Goal: Communication & Community: Answer question/provide support

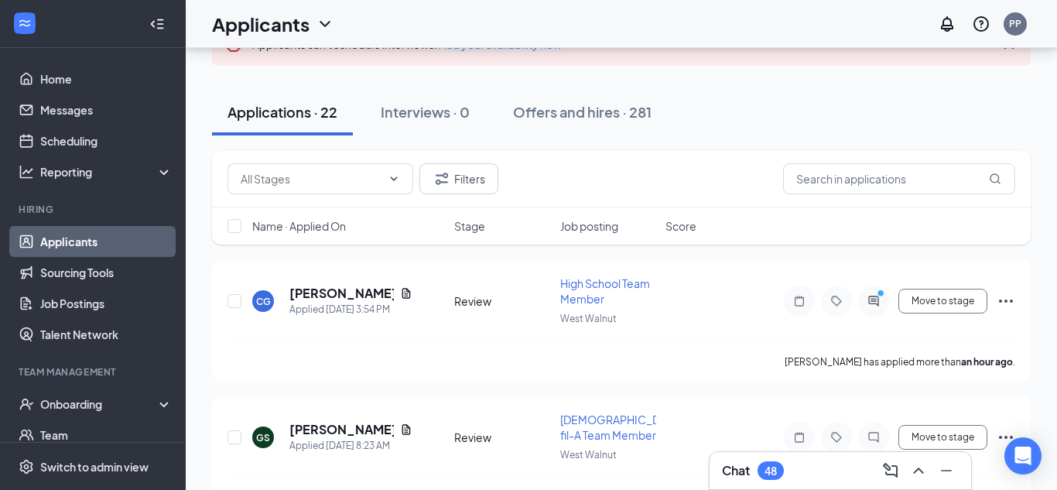
scroll to position [115, 0]
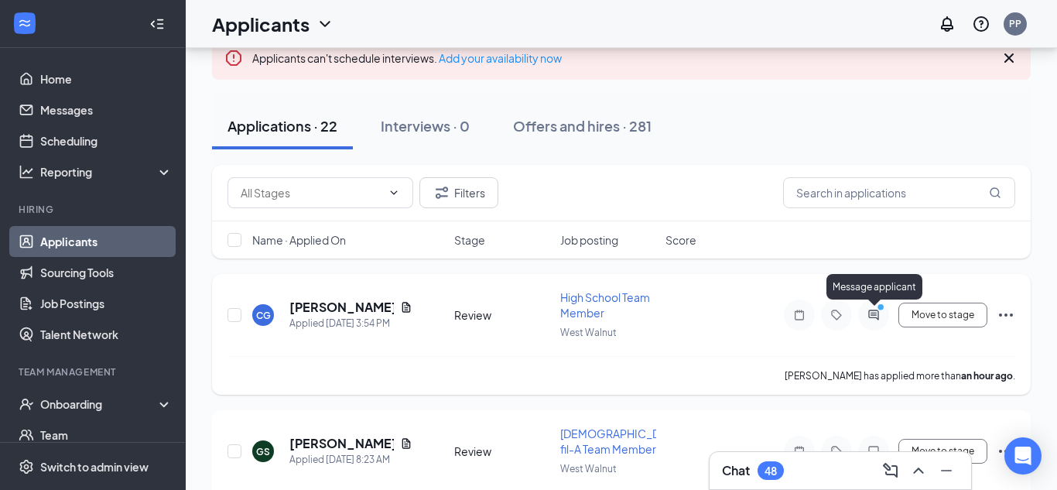
click at [875, 318] on icon "ActiveChat" at bounding box center [873, 315] width 19 height 12
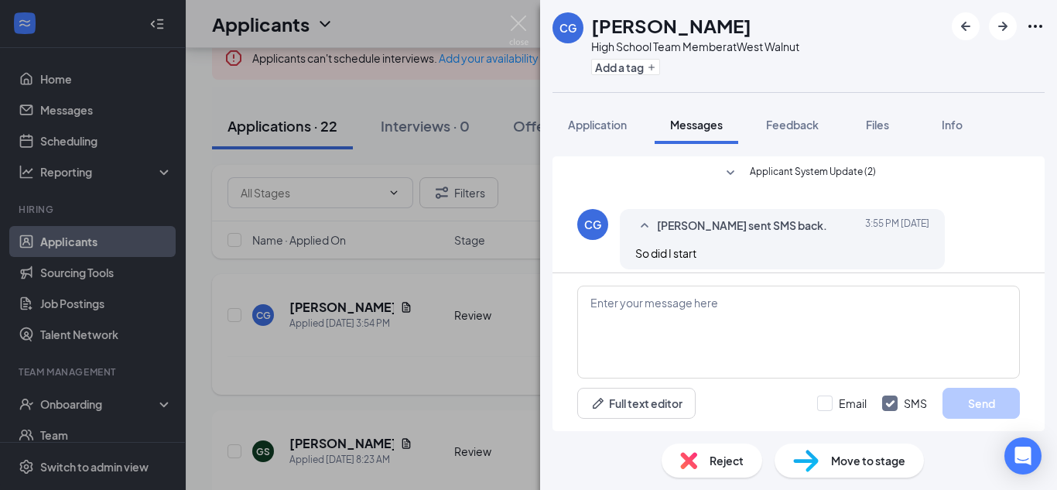
scroll to position [12, 0]
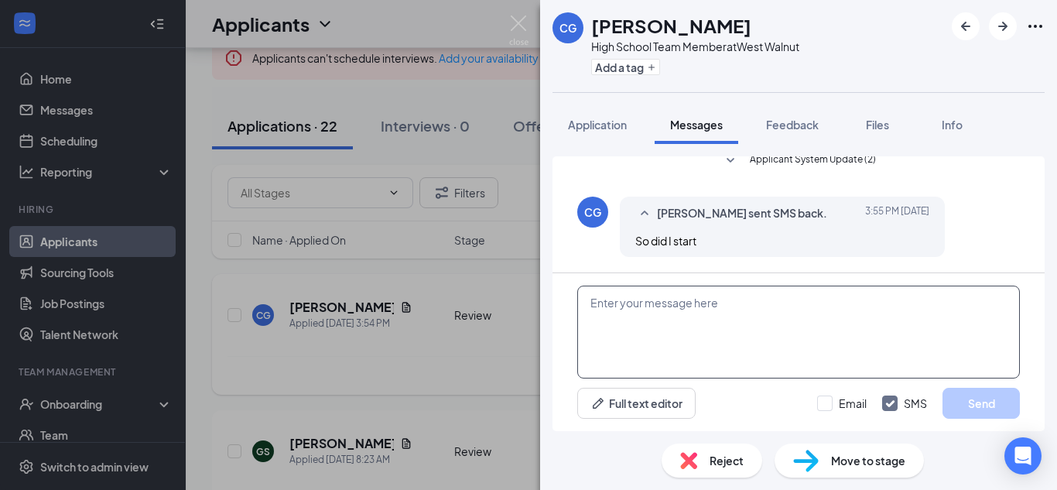
click at [590, 306] on textarea at bounding box center [798, 331] width 443 height 93
click at [603, 122] on span "Application" at bounding box center [597, 125] width 59 height 14
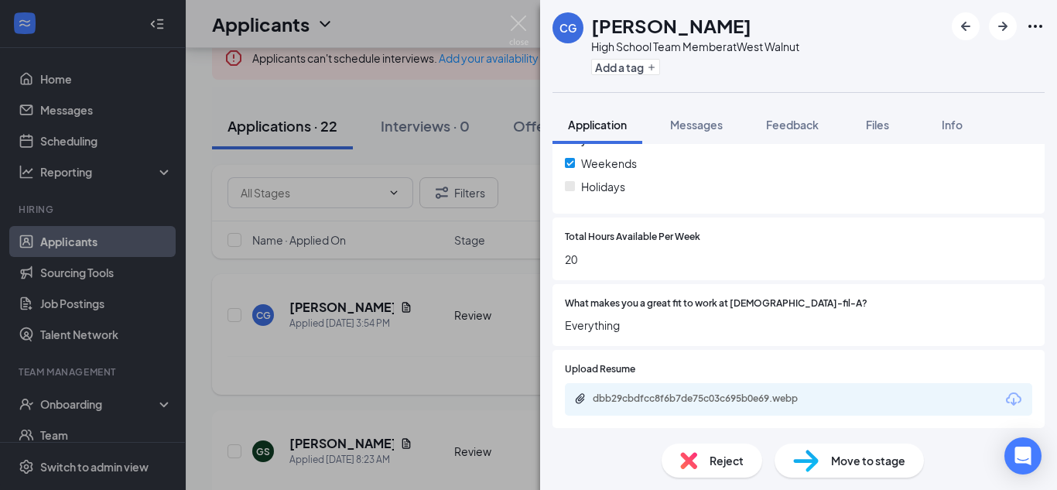
scroll to position [452, 0]
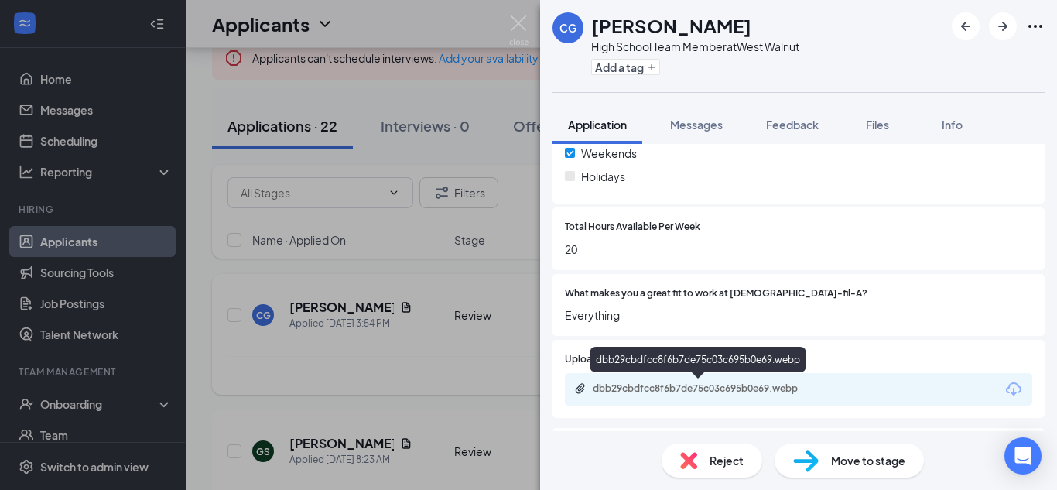
click at [668, 389] on div "dbb29cbdfcc8f6b7de75c03c695b0e69.webp" at bounding box center [701, 388] width 217 height 12
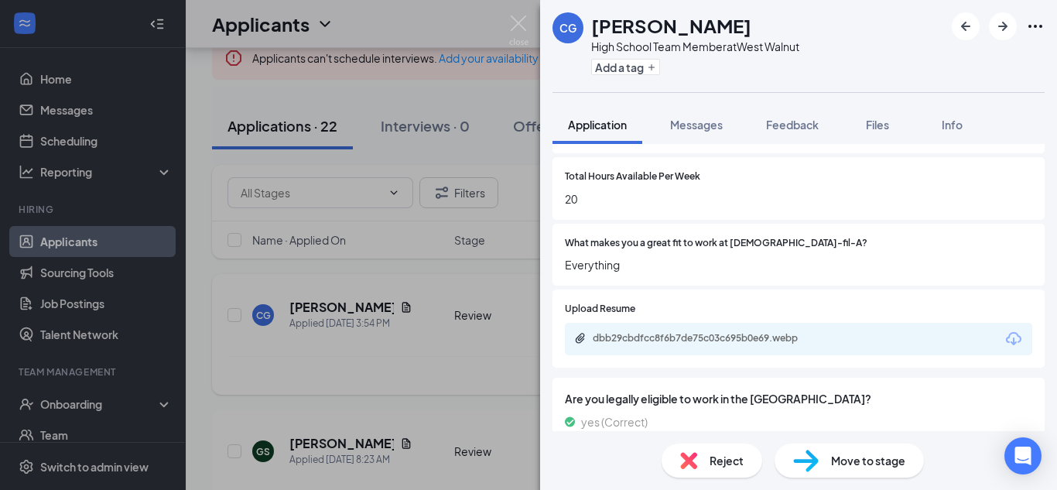
scroll to position [547, 0]
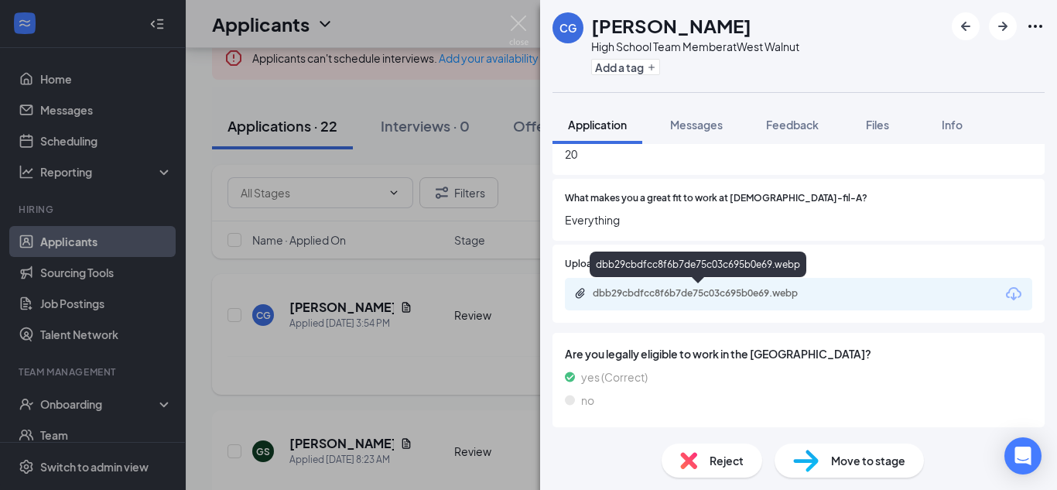
click at [698, 299] on div "dbb29cbdfcc8f6b7de75c03c695b0e69.webp" at bounding box center [699, 294] width 251 height 15
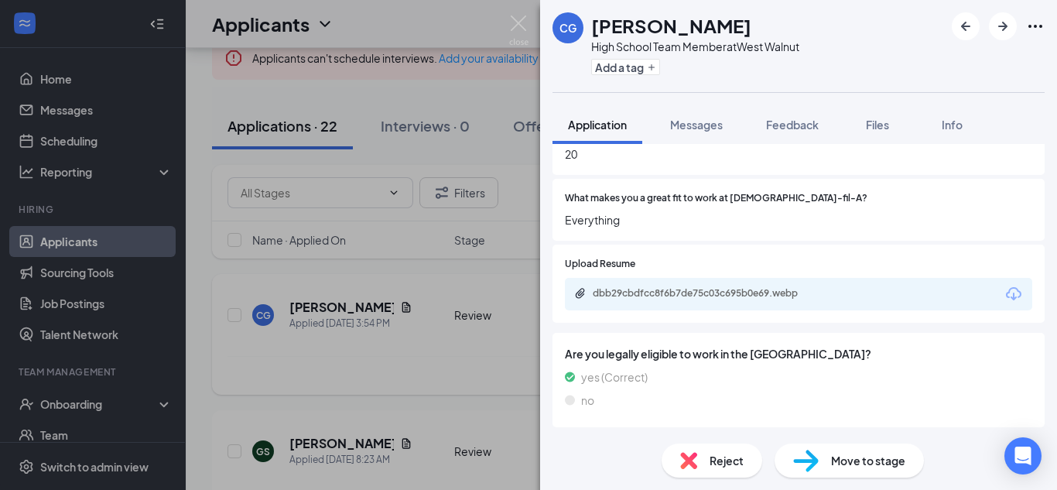
scroll to position [542, 0]
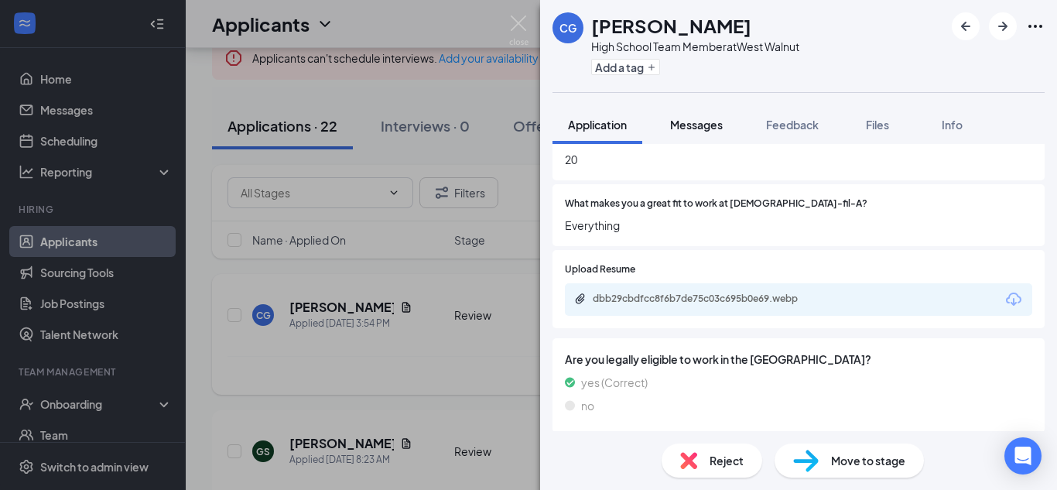
click at [686, 129] on span "Messages" at bounding box center [696, 125] width 53 height 14
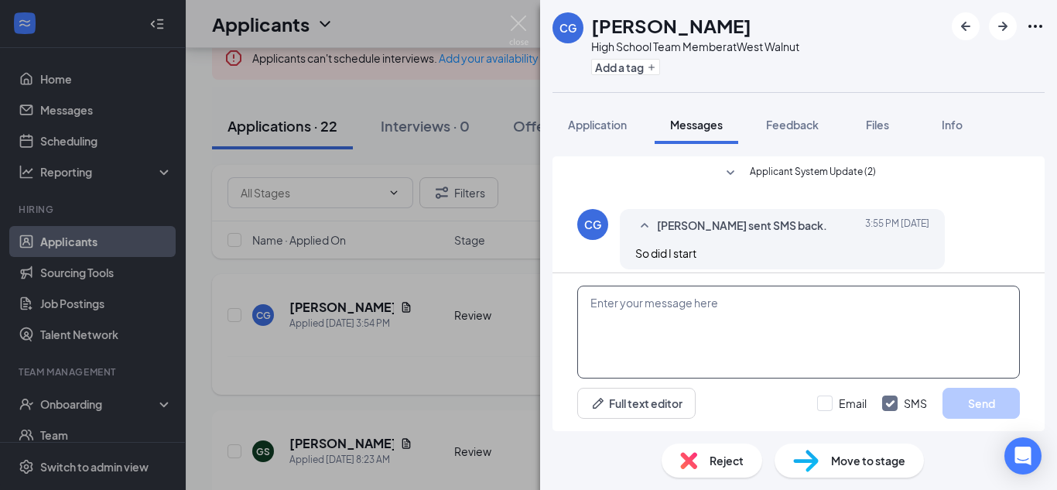
scroll to position [12, 0]
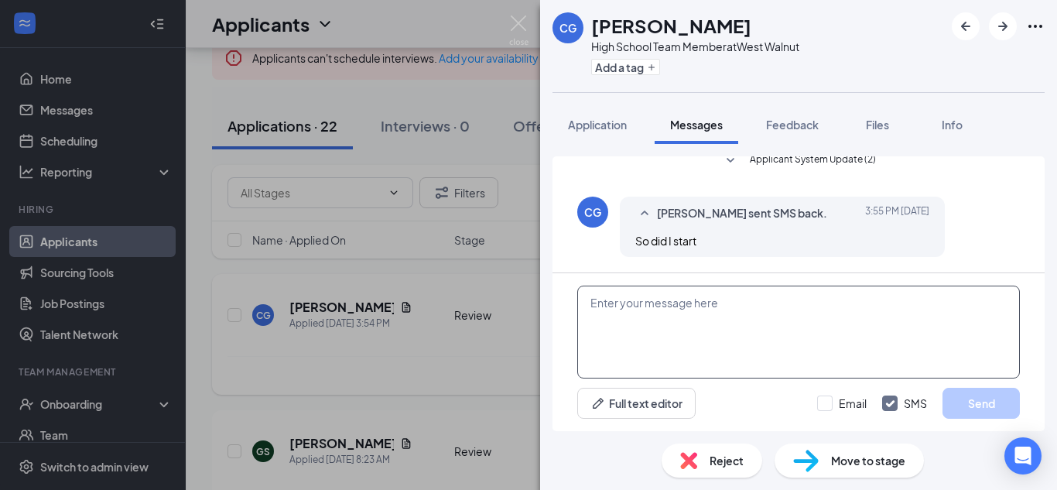
click at [586, 299] on textarea at bounding box center [798, 331] width 443 height 93
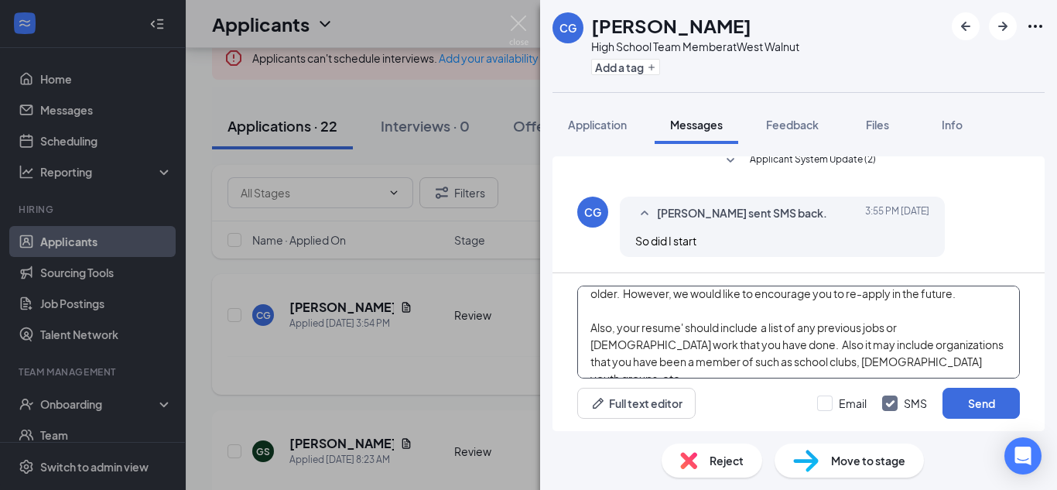
scroll to position [77, 0]
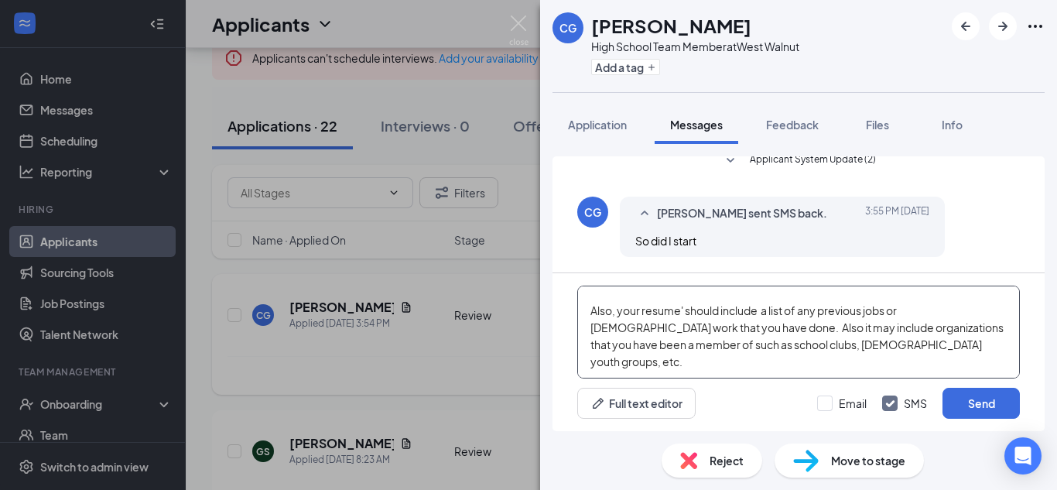
click at [836, 330] on textarea "Hello, [PERSON_NAME]. This is [PERSON_NAME] from [DEMOGRAPHIC_DATA]-Fil-A. Than…" at bounding box center [798, 331] width 443 height 93
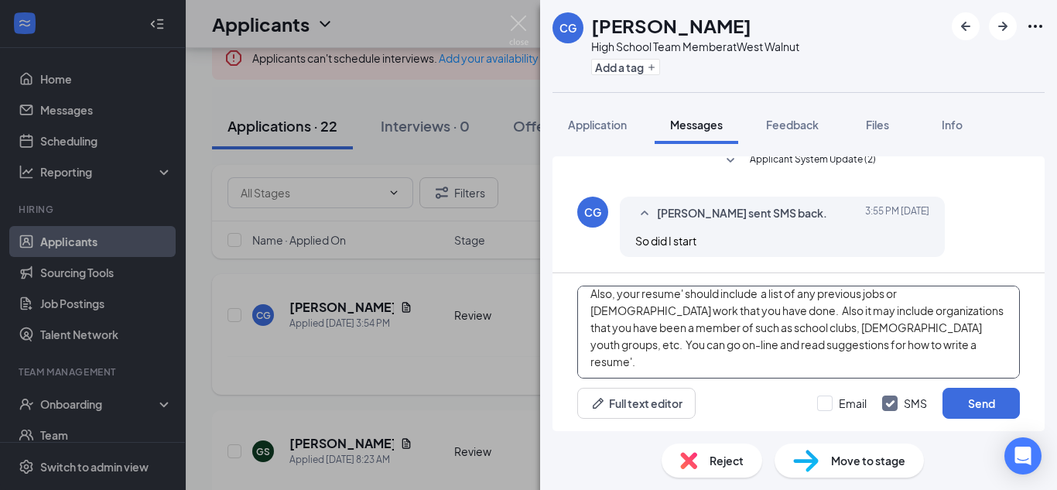
click at [838, 359] on textarea "Hello, [PERSON_NAME]. This is [PERSON_NAME] from [DEMOGRAPHIC_DATA]-Fil-A. Than…" at bounding box center [798, 331] width 443 height 93
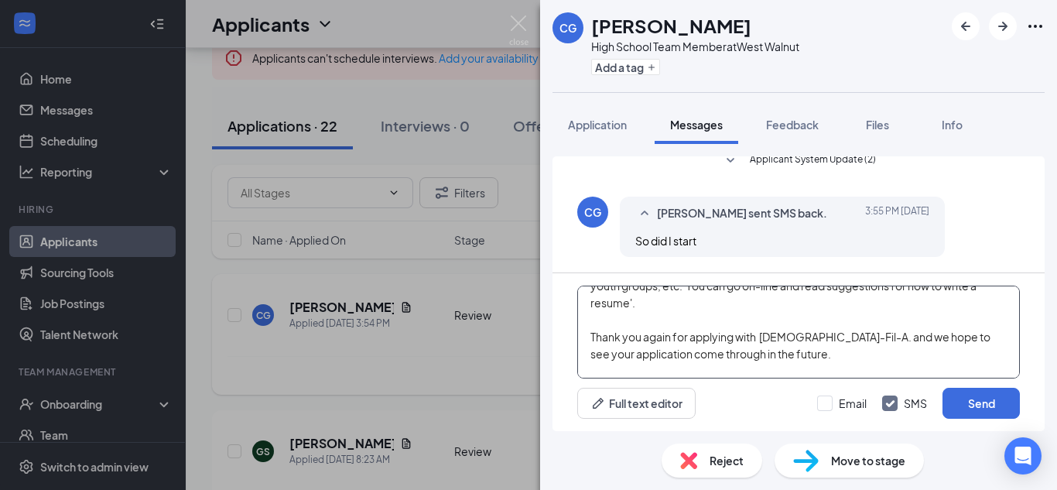
scroll to position [170, 0]
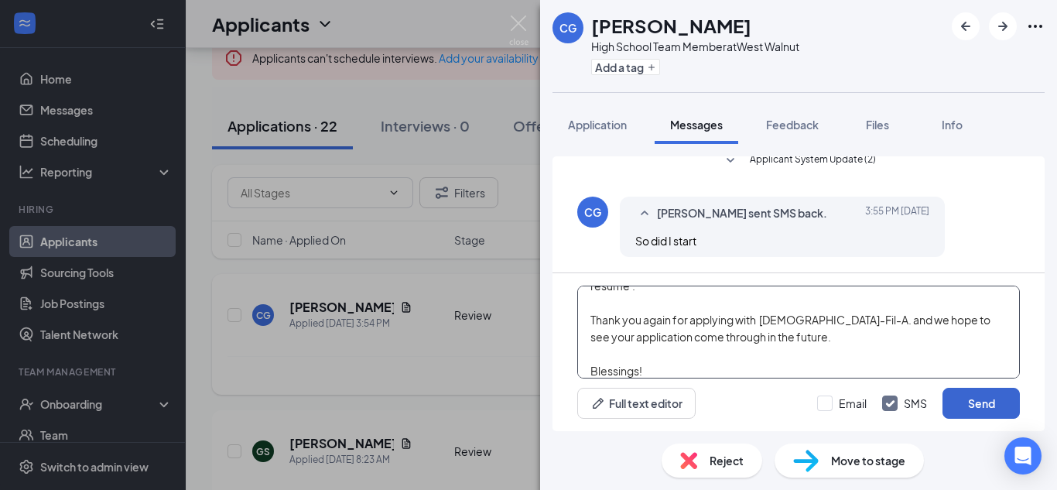
type textarea "Hello, [PERSON_NAME]. This is [PERSON_NAME] from [DEMOGRAPHIC_DATA]-Fil-A. Than…"
click at [978, 400] on button "Send" at bounding box center [980, 403] width 77 height 31
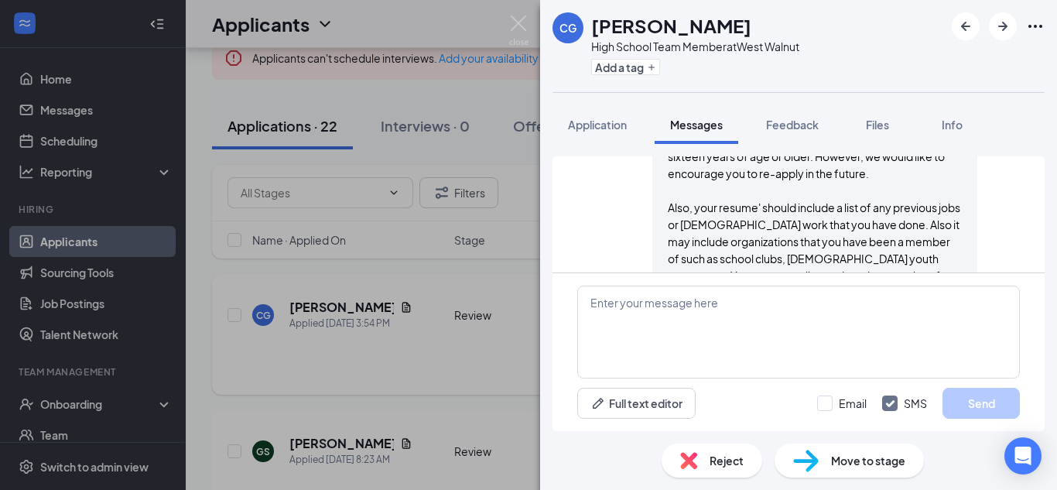
scroll to position [255, 0]
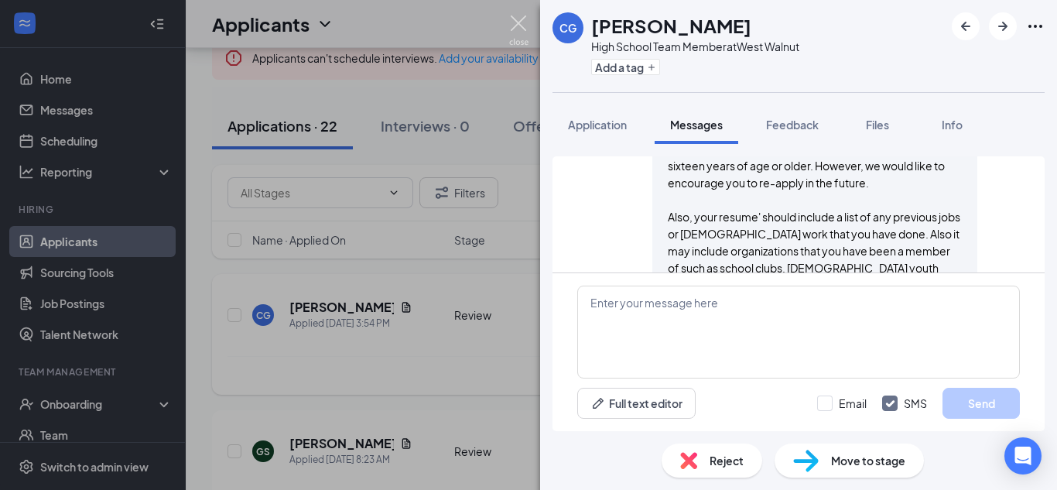
click at [518, 22] on img at bounding box center [518, 30] width 19 height 30
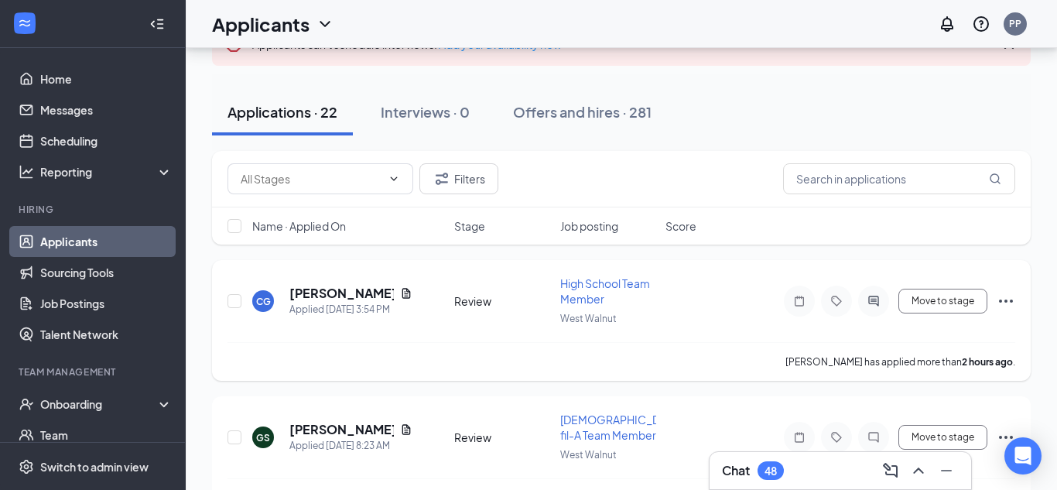
scroll to position [132, 0]
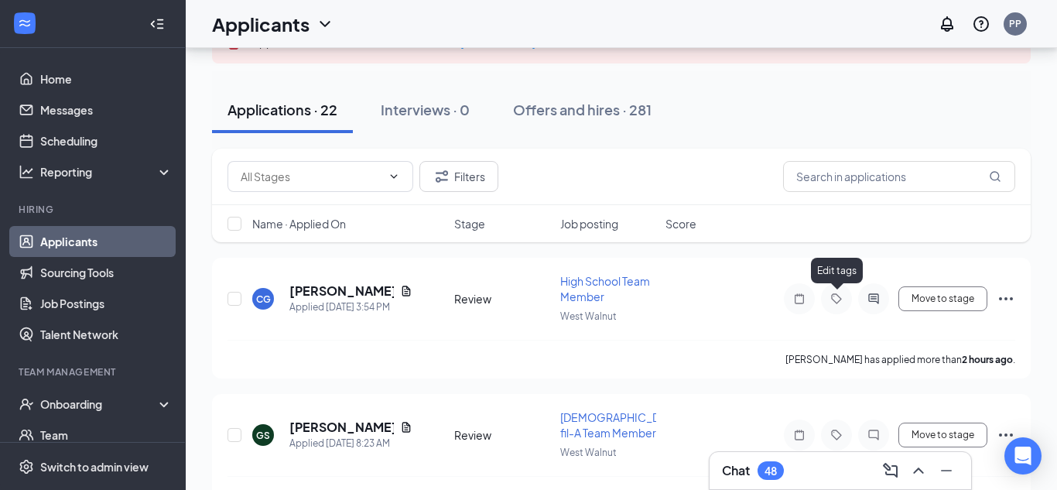
click at [837, 296] on icon "Tag" at bounding box center [836, 298] width 19 height 12
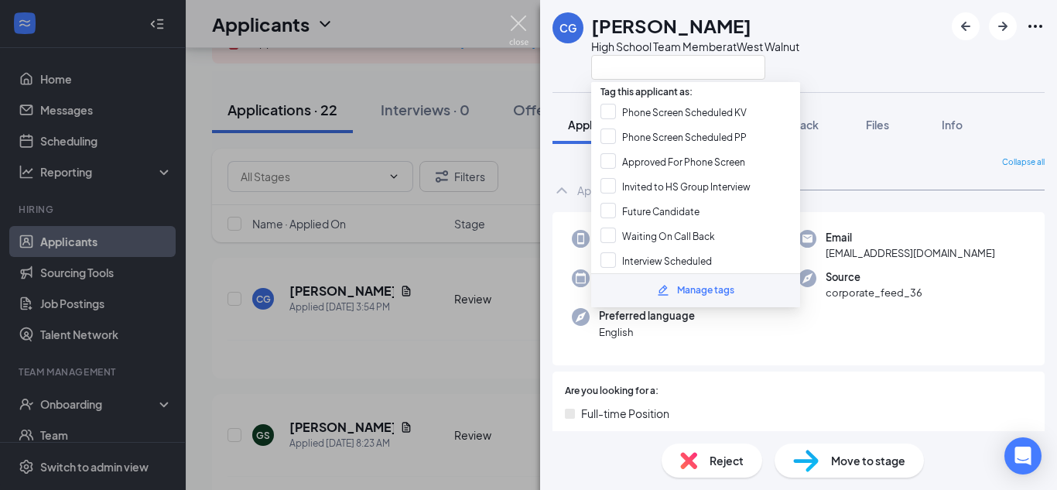
click at [511, 15] on img at bounding box center [518, 30] width 19 height 30
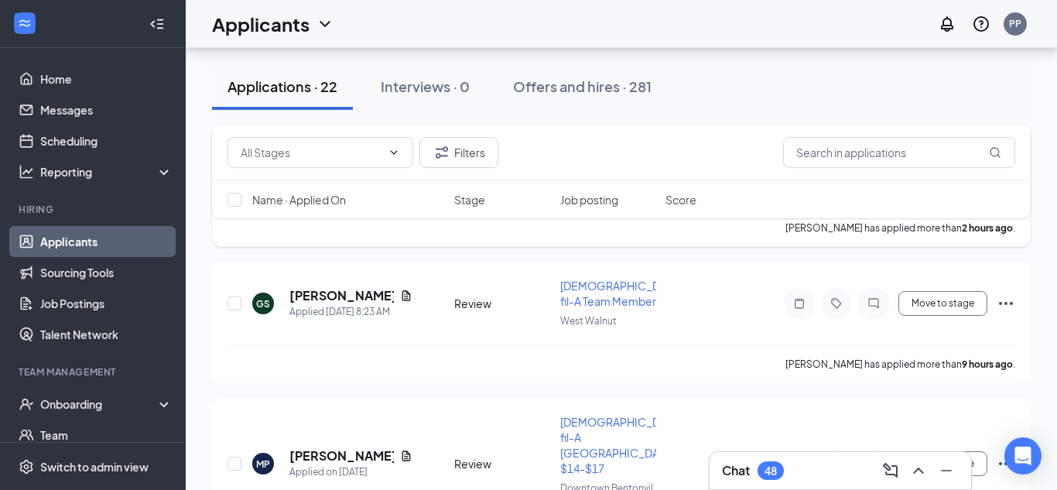
scroll to position [265, 0]
click at [834, 300] on icon "Tag" at bounding box center [836, 301] width 19 height 12
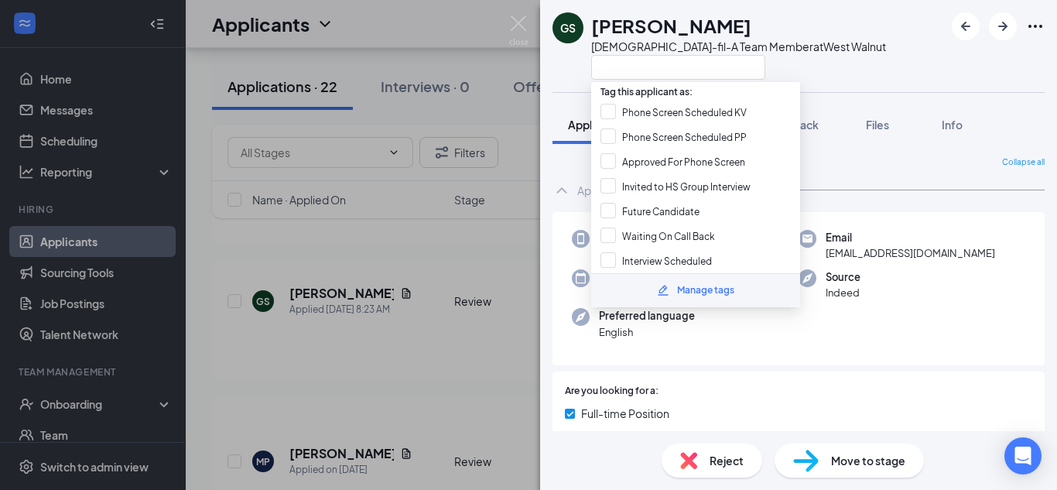
click at [920, 308] on div "Phone [PHONE_NUMBER] Email [EMAIL_ADDRESS][DOMAIN_NAME] Applied date [DATE] 8:2…" at bounding box center [798, 289] width 492 height 154
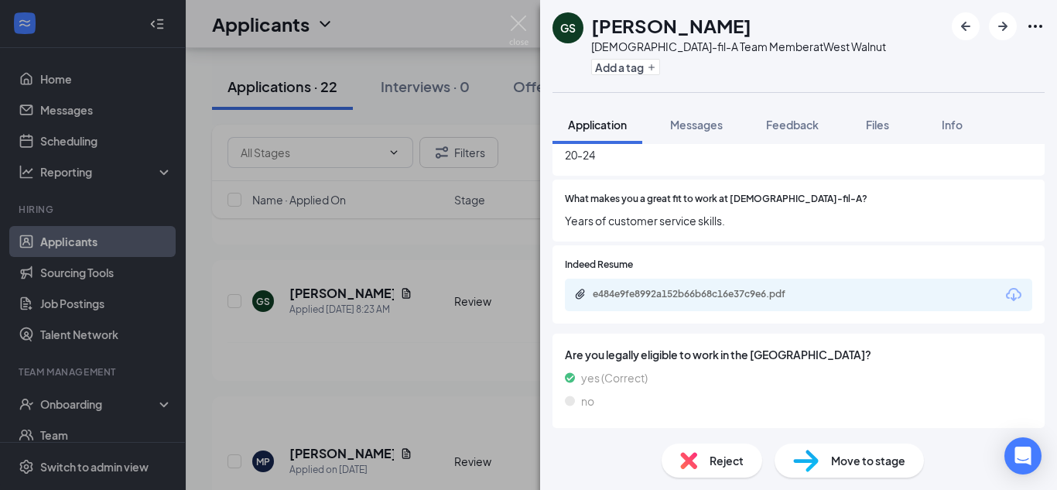
scroll to position [547, 0]
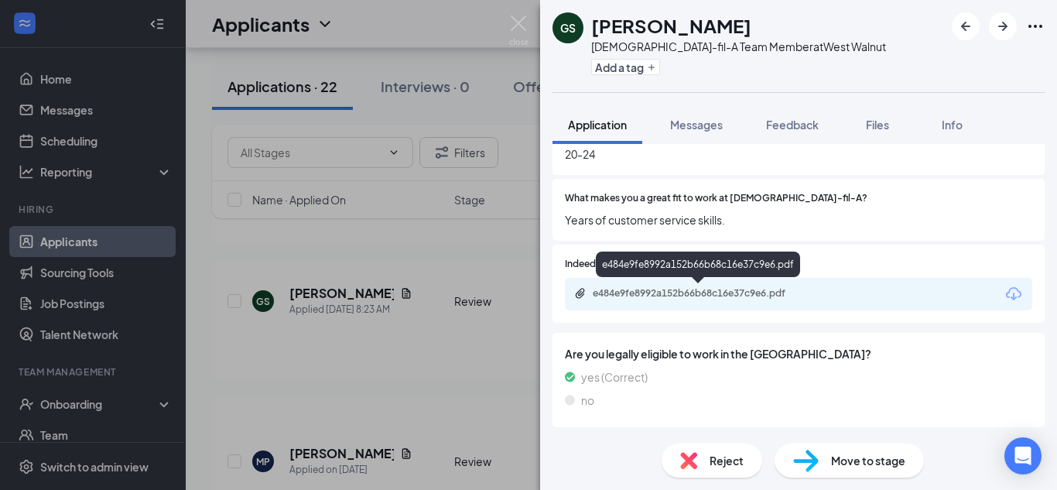
click at [668, 293] on div "e484e9fe8992a152b66b68c16e37c9e6.pdf" at bounding box center [701, 293] width 217 height 12
